Goal: Information Seeking & Learning: Learn about a topic

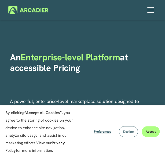
click at [130, 135] on button "Decline" at bounding box center [128, 131] width 19 height 11
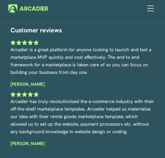
scroll to position [1428, 0]
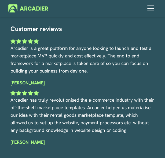
click at [151, 9] on div at bounding box center [150, 7] width 9 height 9
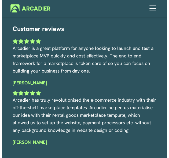
scroll to position [1422, 0]
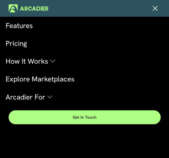
click at [25, 46] on link "Pricing" at bounding box center [85, 43] width 158 height 13
